Goal: Task Accomplishment & Management: Manage account settings

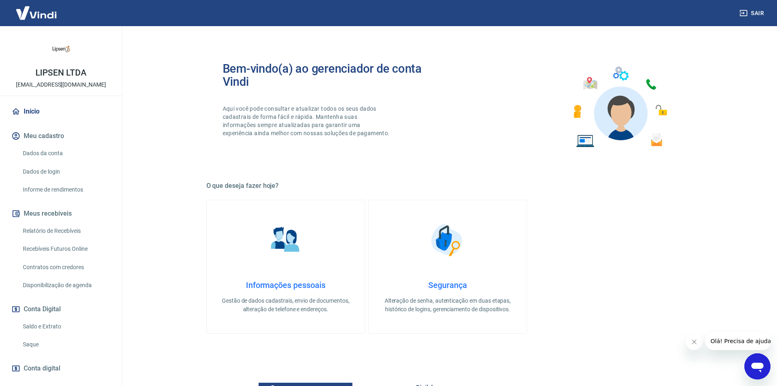
click at [64, 324] on link "Saldo e Extrato" at bounding box center [66, 326] width 93 height 17
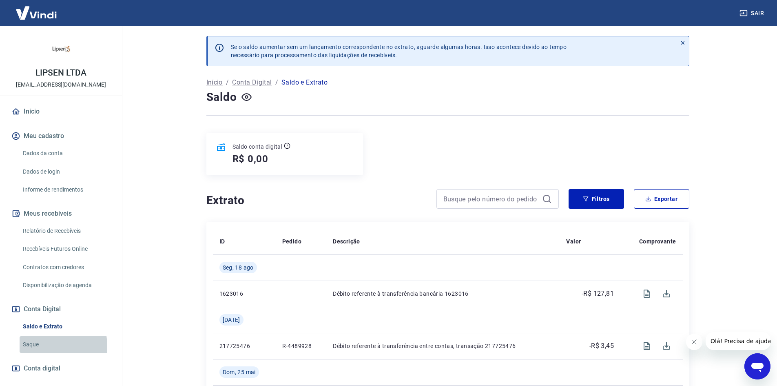
click at [46, 346] on link "Saque" at bounding box center [66, 344] width 93 height 17
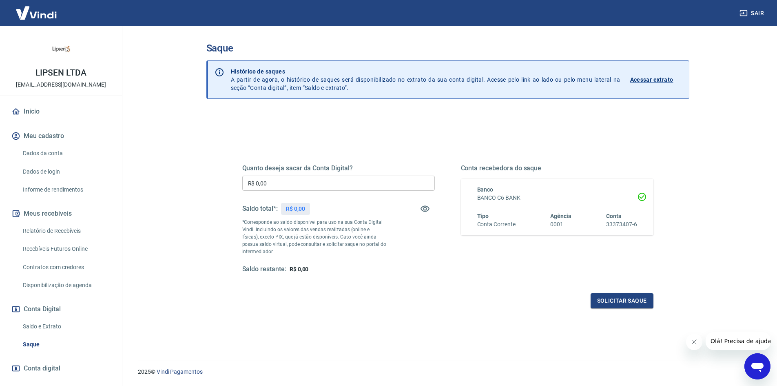
click at [44, 322] on link "Saldo e Extrato" at bounding box center [66, 326] width 93 height 17
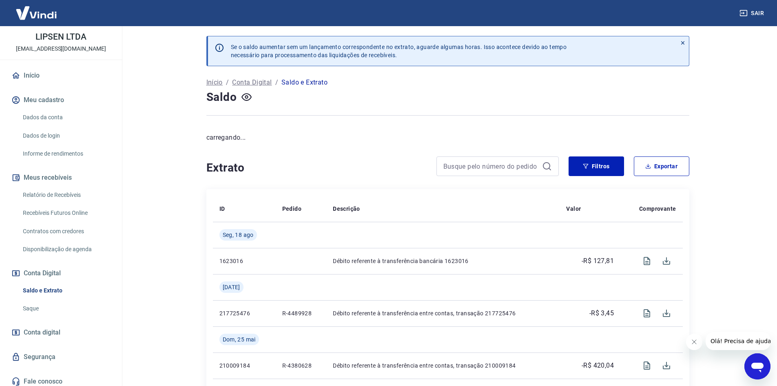
scroll to position [40, 0]
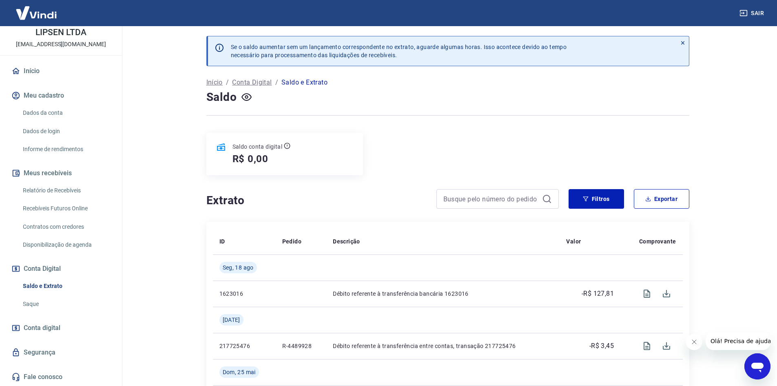
click at [37, 300] on link "Saque" at bounding box center [66, 303] width 93 height 17
